Goal: Information Seeking & Learning: Find specific page/section

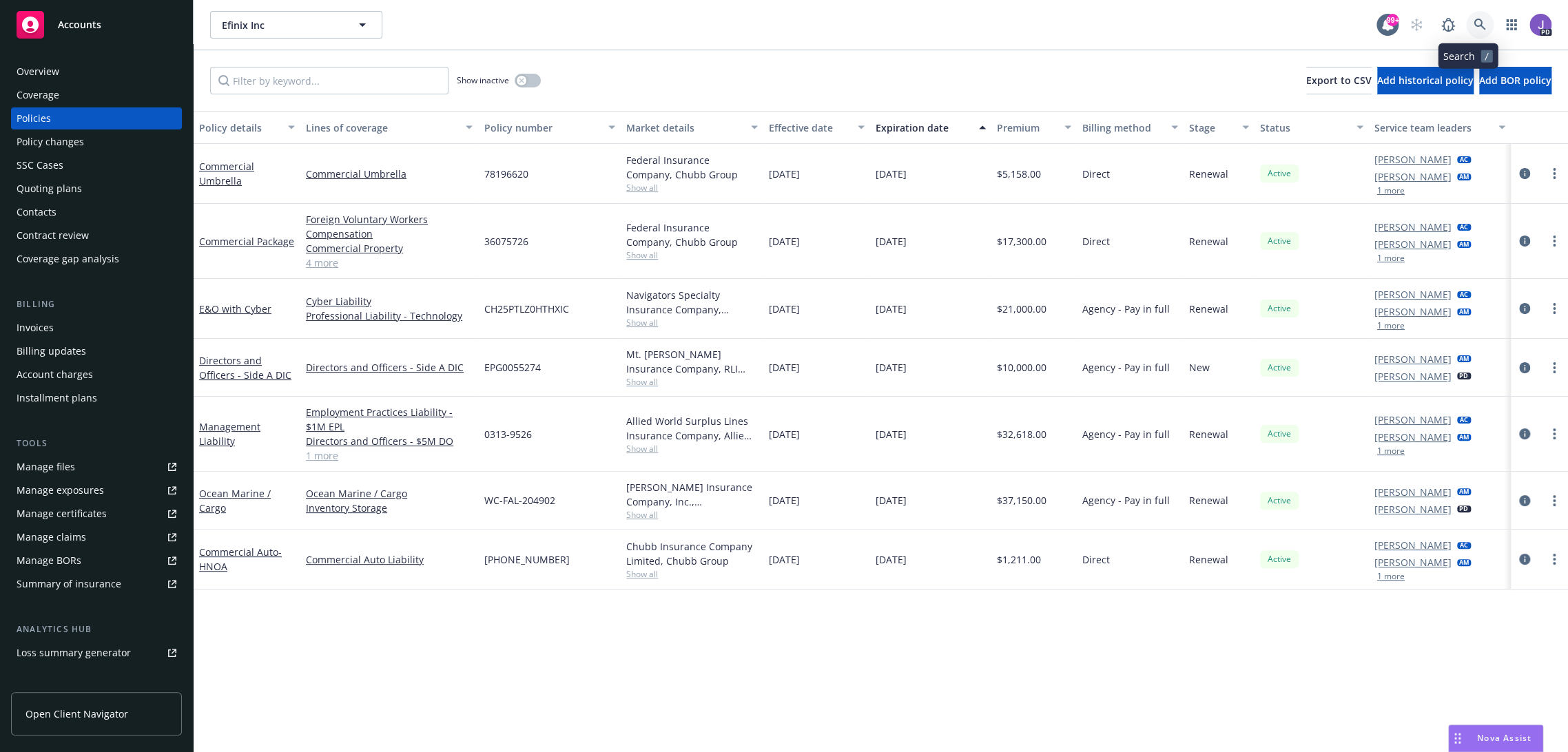
click at [1473, 23] on icon at bounding box center [1479, 24] width 11 height 11
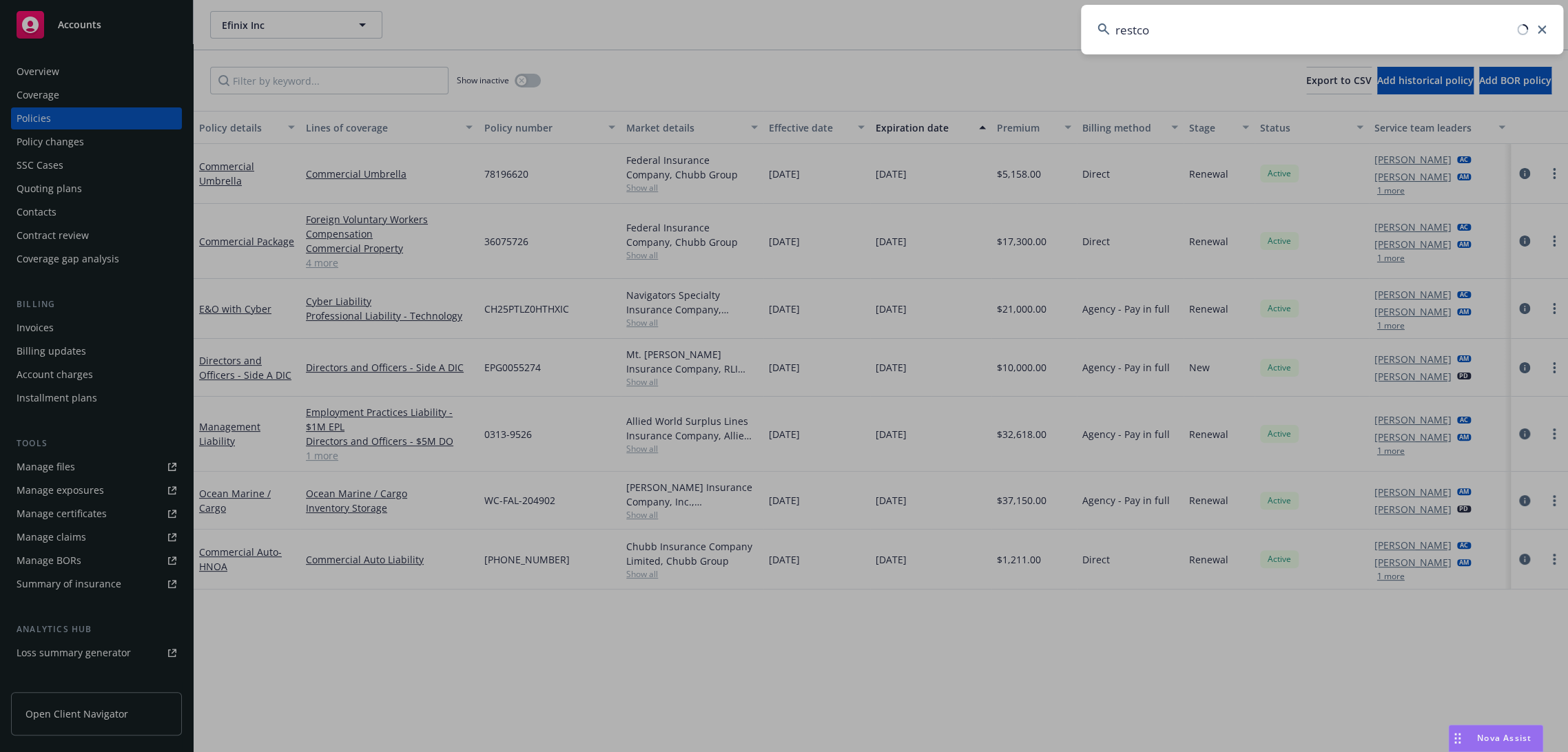
type input "restcon"
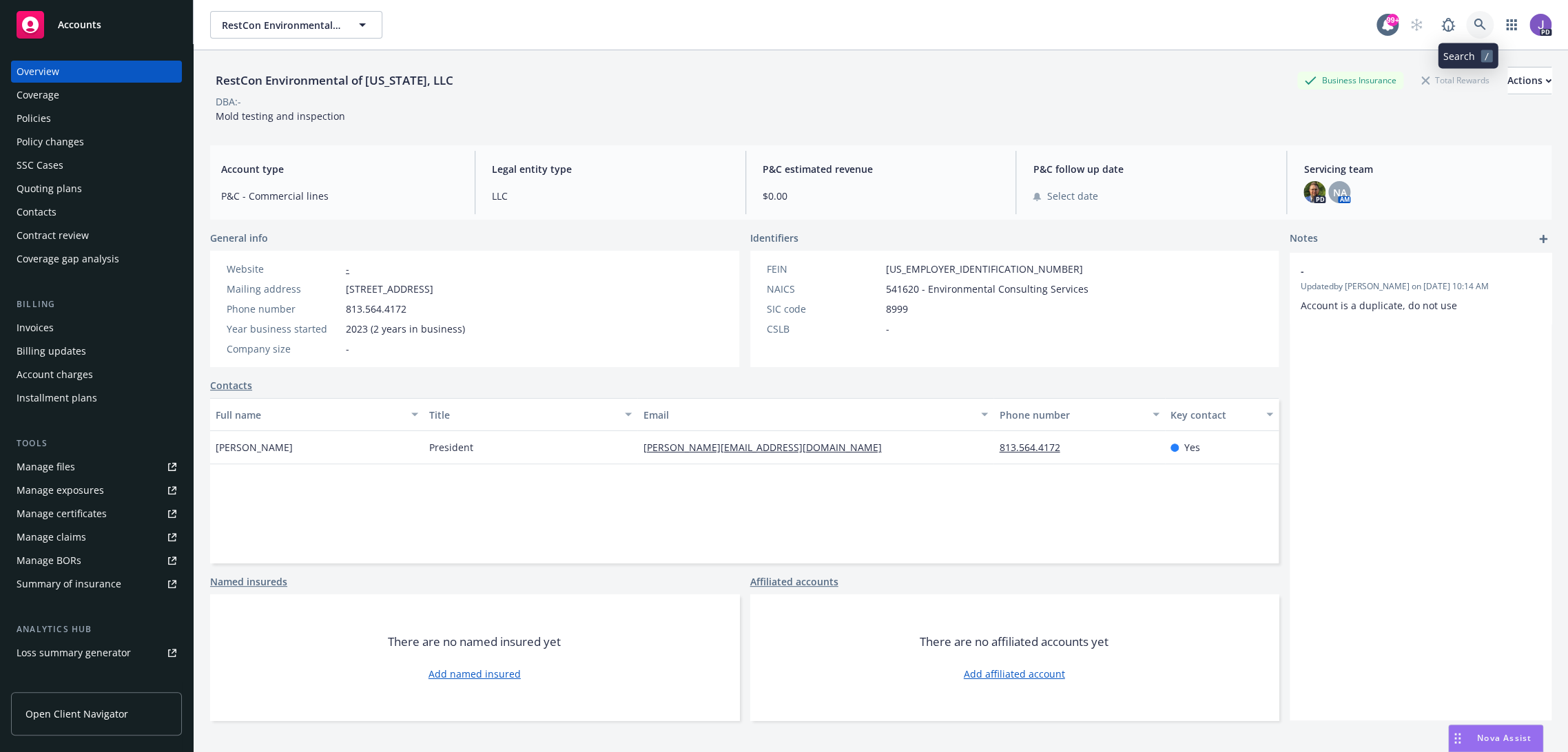
click at [1466, 23] on link at bounding box center [1479, 25] width 27 height 27
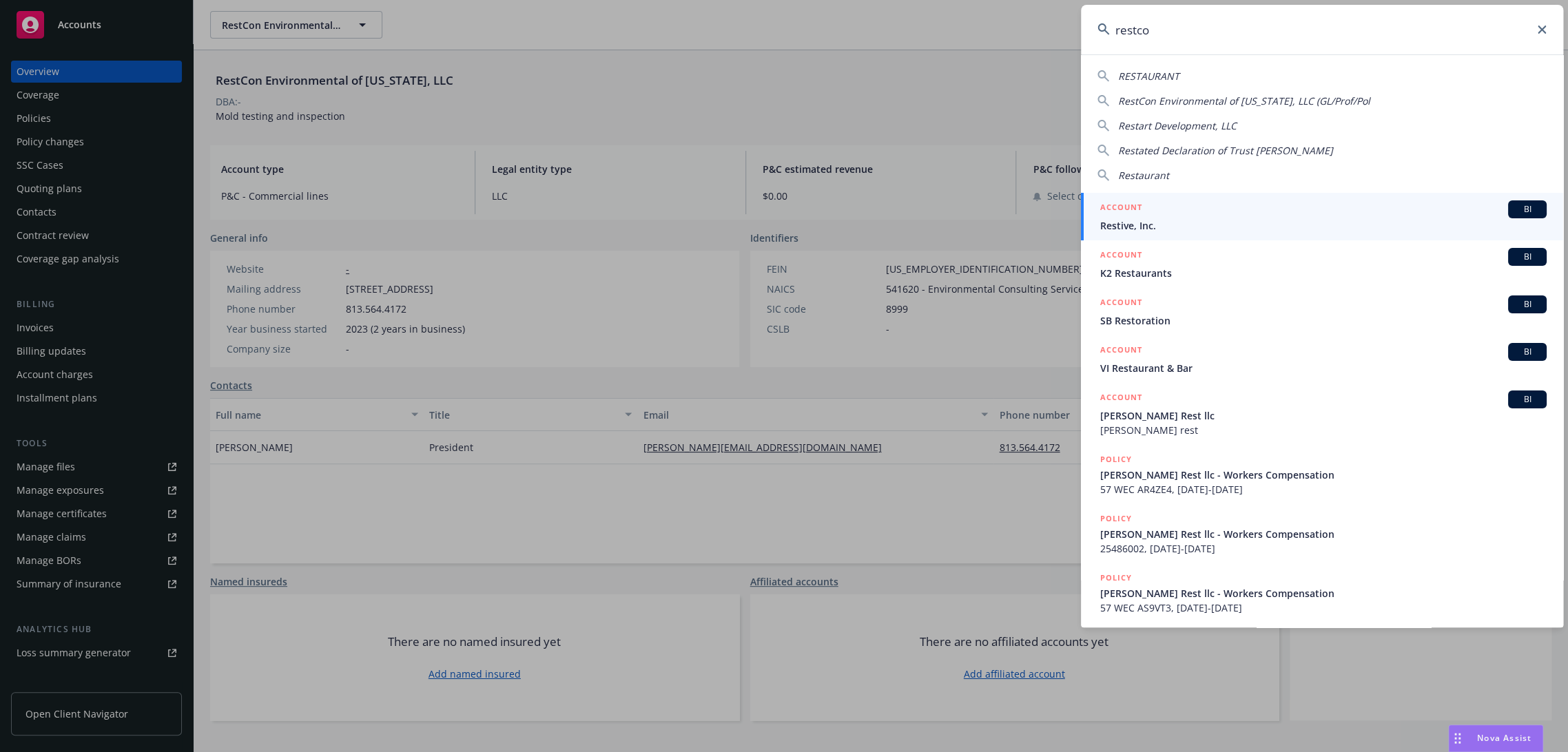
type input "restcon"
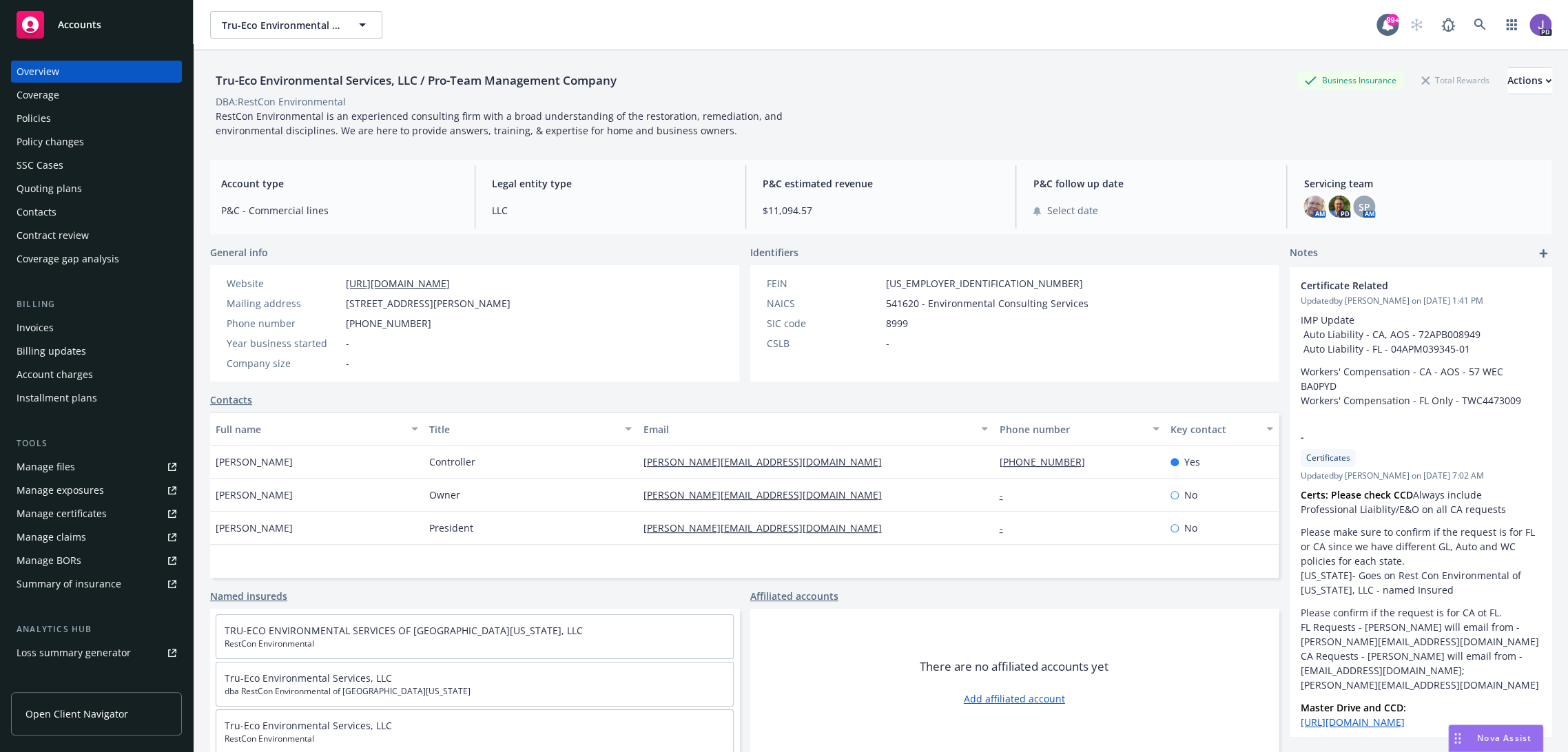
click at [33, 123] on div "Policies" at bounding box center [34, 118] width 35 height 22
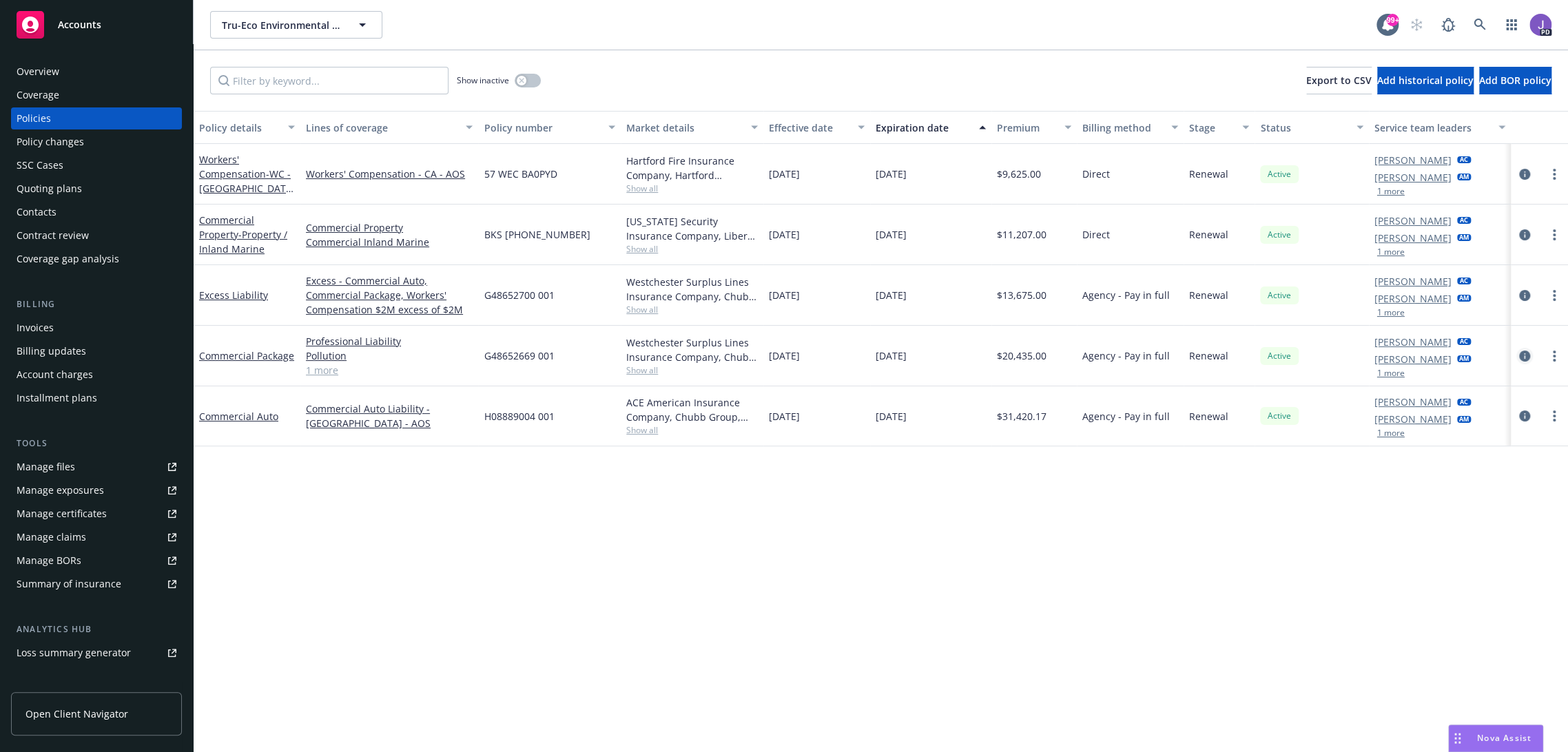
click at [1519, 350] on icon "circleInformation" at bounding box center [1524, 356] width 11 height 11
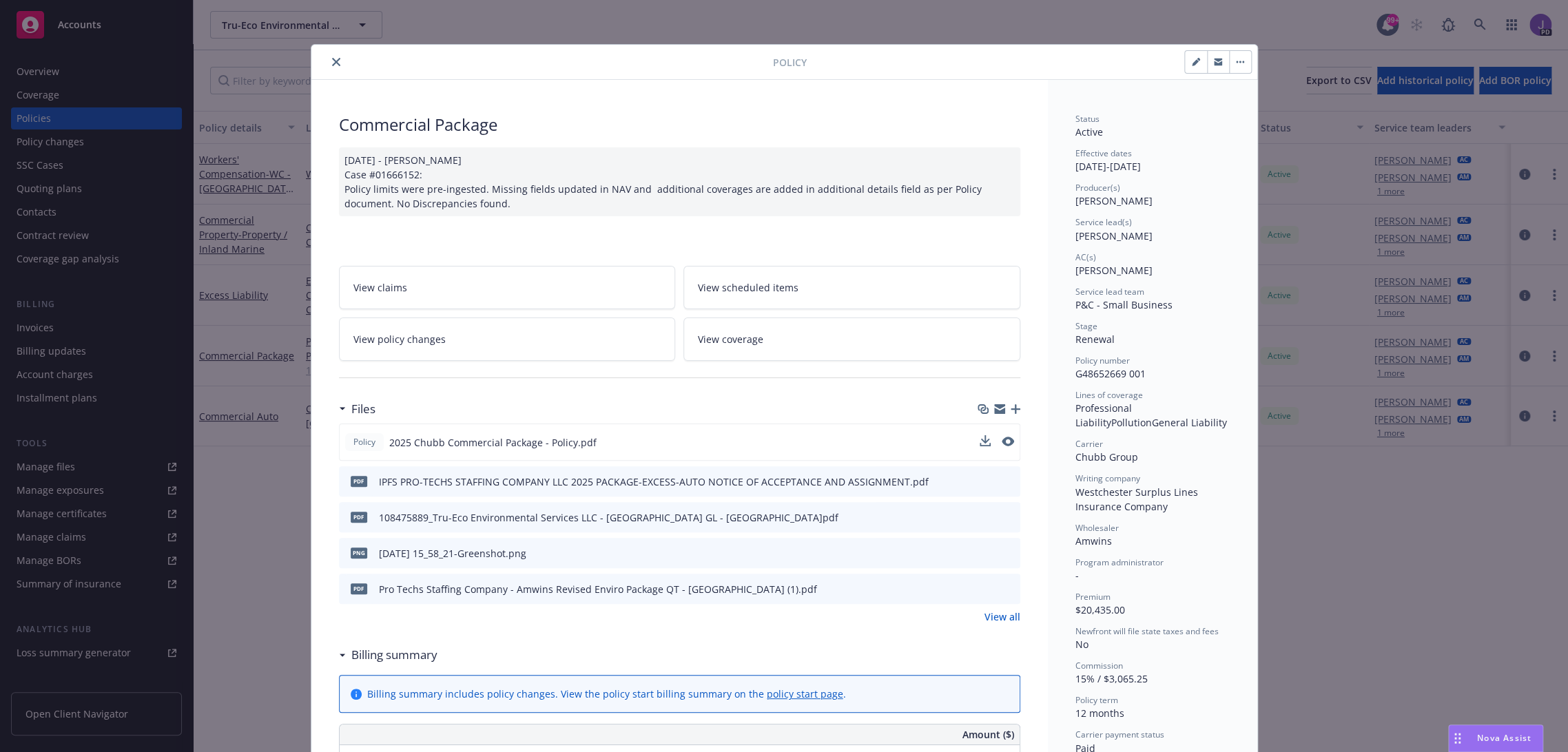
click at [1001, 445] on button at bounding box center [1007, 442] width 12 height 14
click at [1001, 437] on icon "preview file" at bounding box center [1006, 441] width 12 height 10
click at [332, 62] on icon "close" at bounding box center [336, 61] width 8 height 8
